Goal: Navigation & Orientation: Find specific page/section

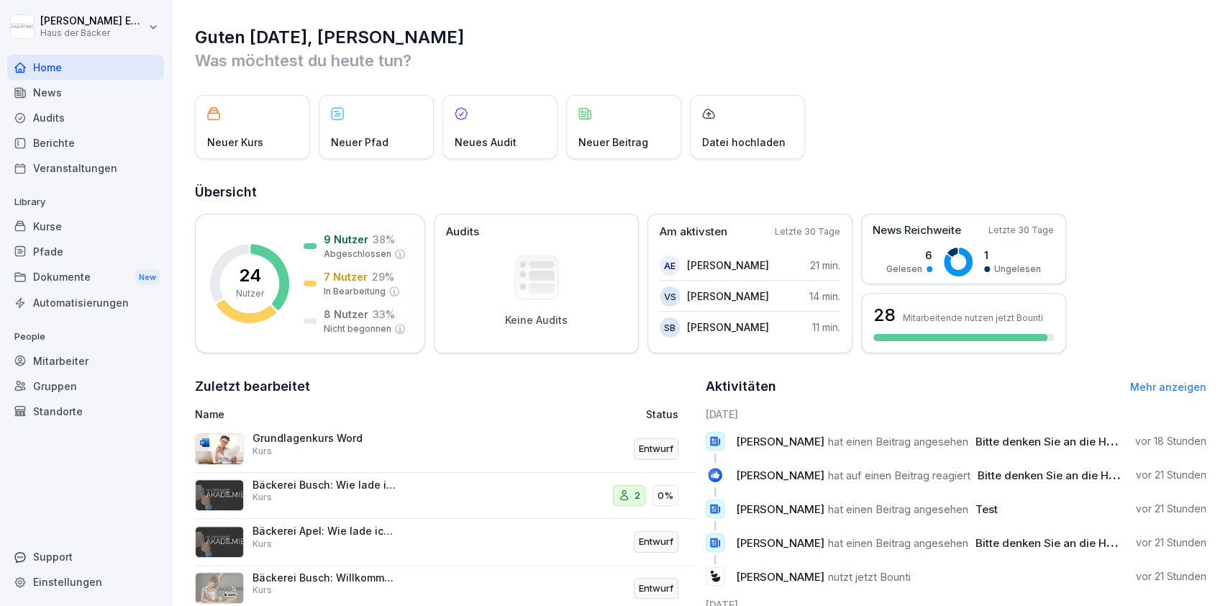
click at [71, 358] on div "Mitarbeiter" at bounding box center [85, 360] width 157 height 25
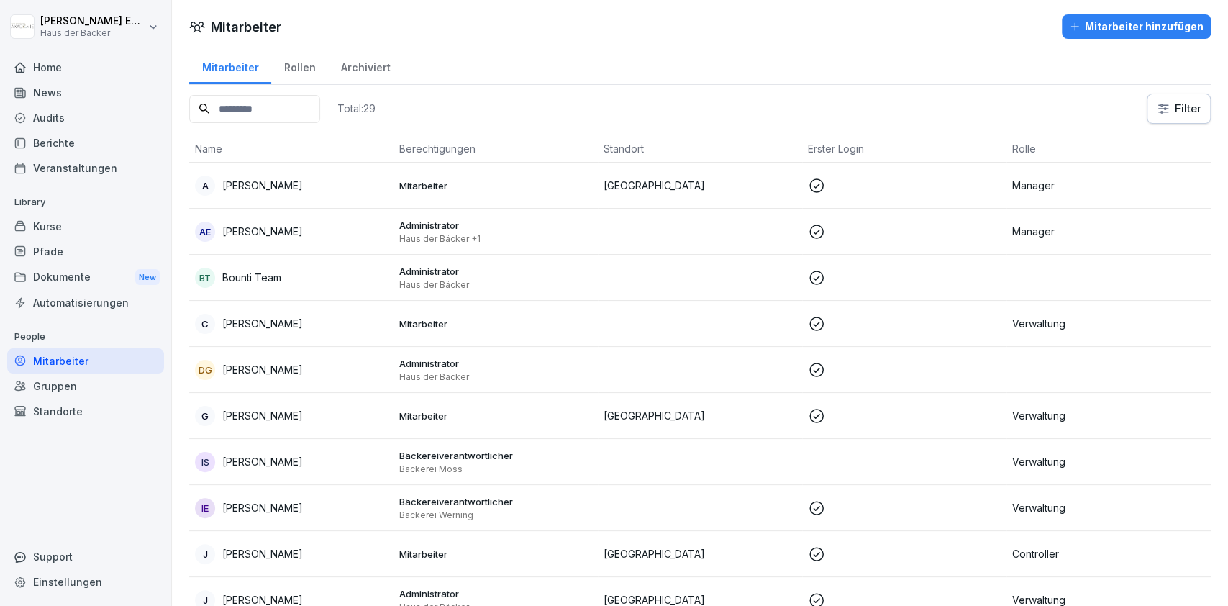
click at [73, 219] on div "Kurse" at bounding box center [85, 226] width 157 height 25
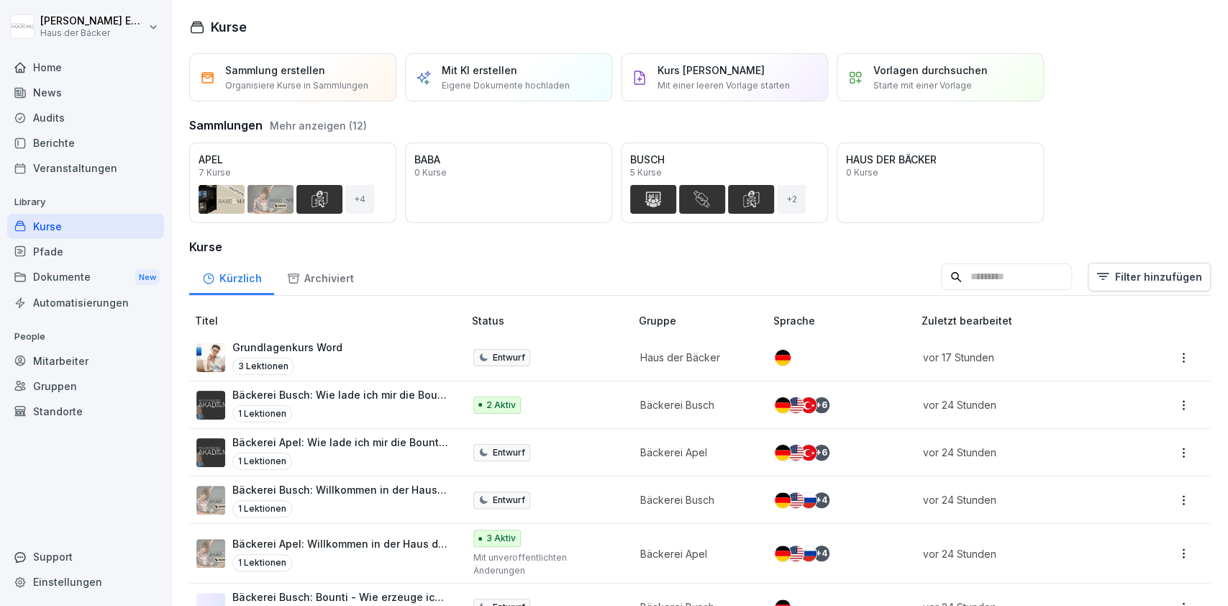
click at [109, 72] on div "Home" at bounding box center [85, 67] width 157 height 25
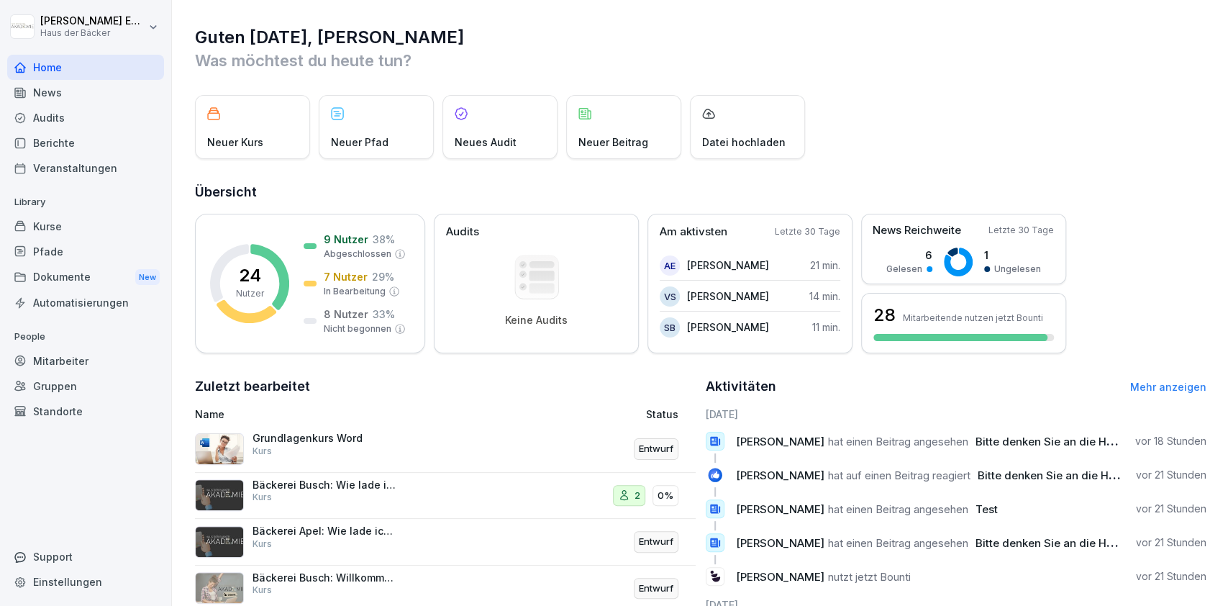
click at [113, 371] on div "Mitarbeiter" at bounding box center [85, 360] width 157 height 25
